Goal: Transaction & Acquisition: Purchase product/service

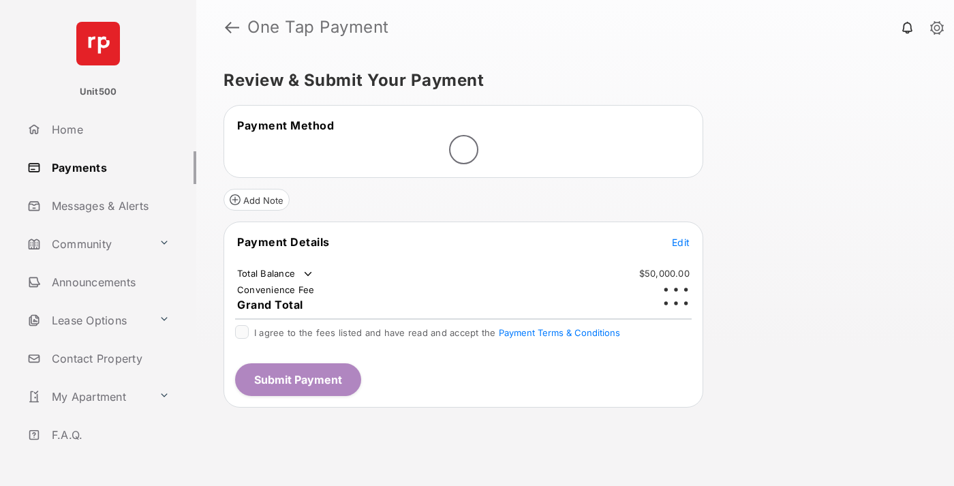
click at [681, 237] on span "Edit" at bounding box center [681, 243] width 18 height 12
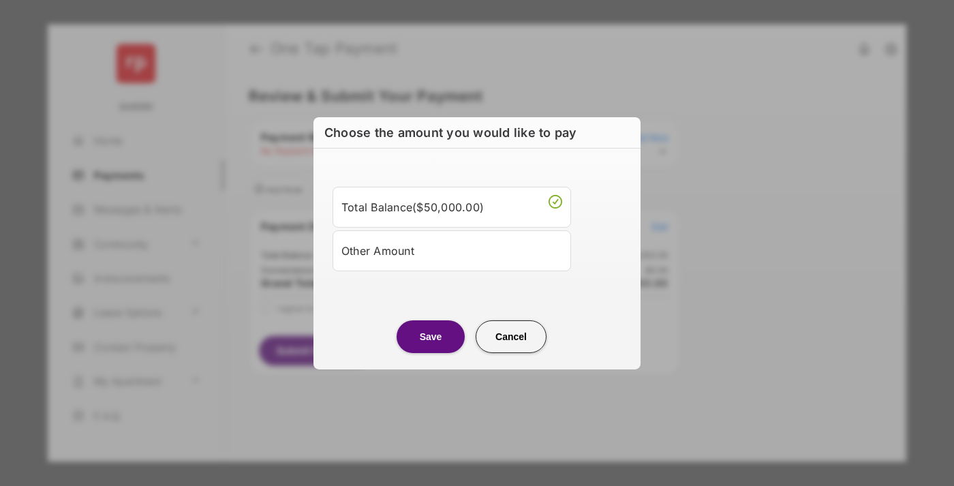
click at [452, 250] on div "Other Amount" at bounding box center [452, 250] width 221 height 23
type input "****"
click at [431, 352] on button "Save" at bounding box center [431, 336] width 68 height 33
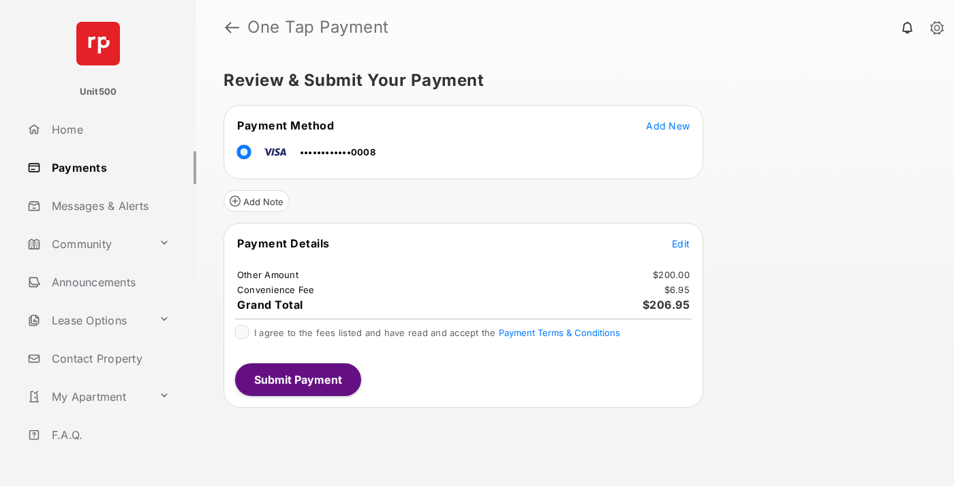
click at [681, 243] on span "Edit" at bounding box center [681, 244] width 18 height 12
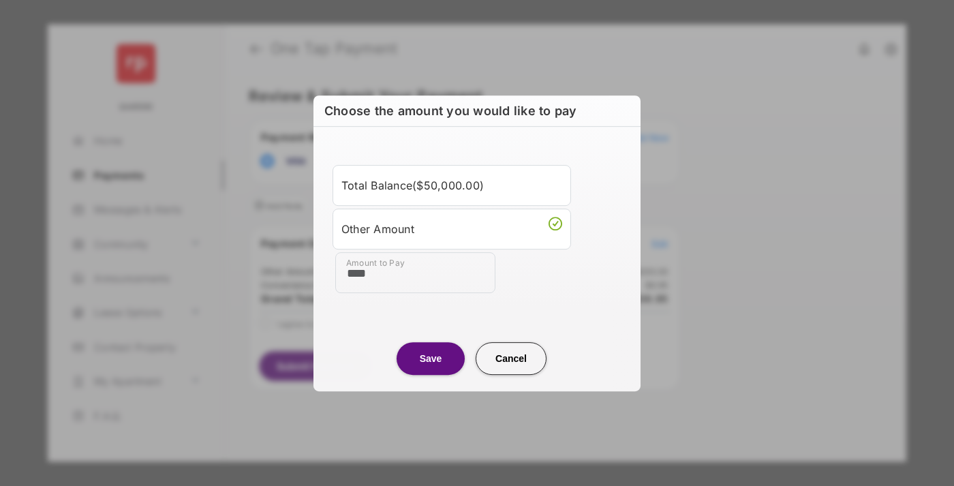
click at [431, 358] on button "Save" at bounding box center [431, 358] width 68 height 33
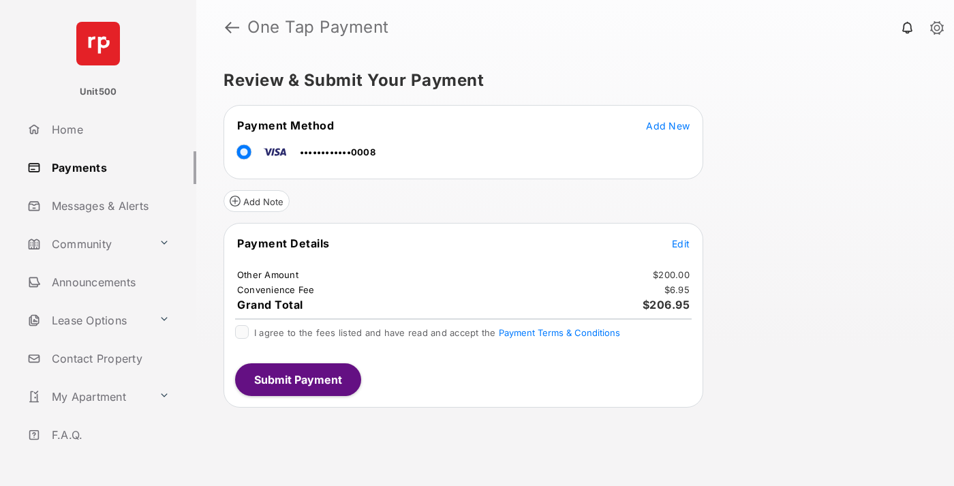
click at [297, 379] on button "Submit Payment" at bounding box center [298, 379] width 126 height 33
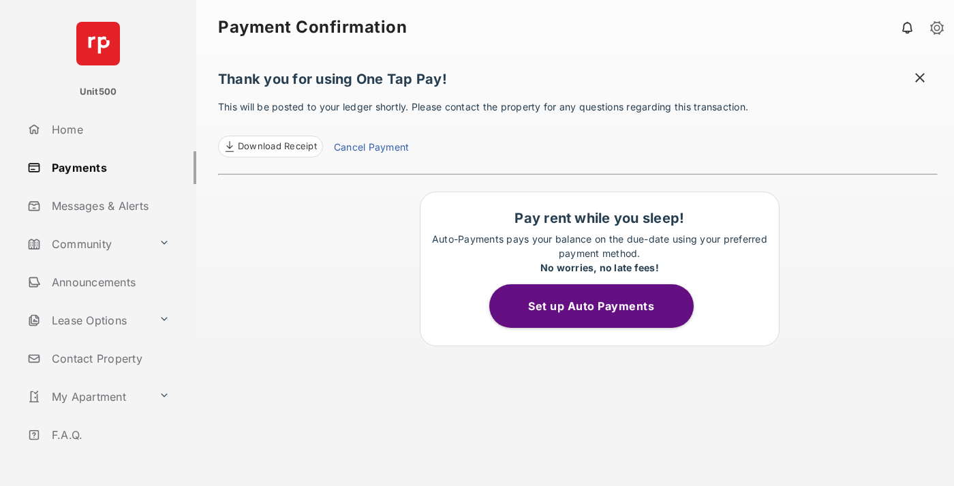
click at [920, 79] on span at bounding box center [921, 79] width 14 height 17
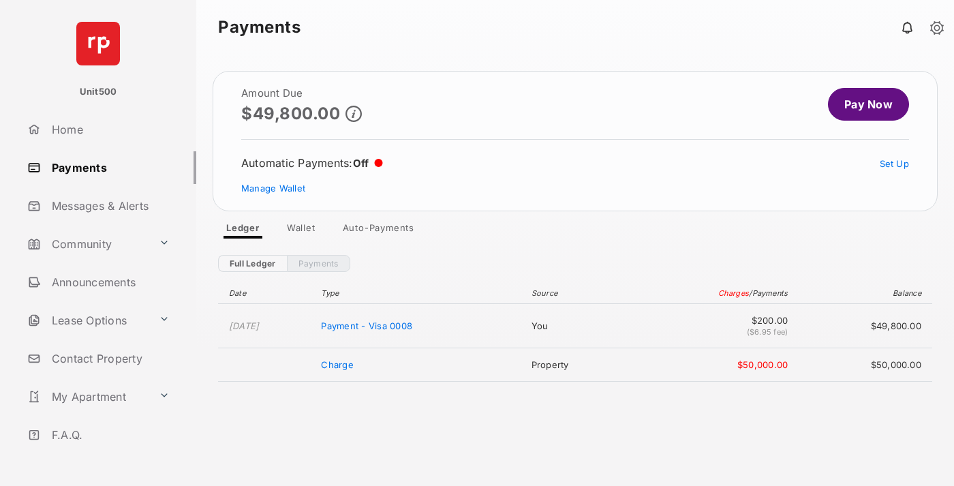
click at [273, 188] on link "Manage Wallet" at bounding box center [273, 188] width 64 height 11
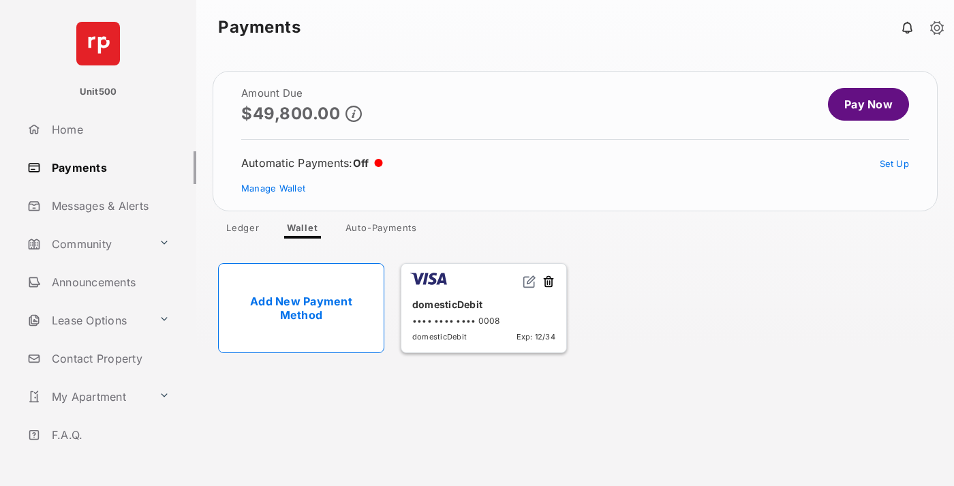
click at [549, 282] on button at bounding box center [549, 283] width 14 height 16
